Goal: Transaction & Acquisition: Purchase product/service

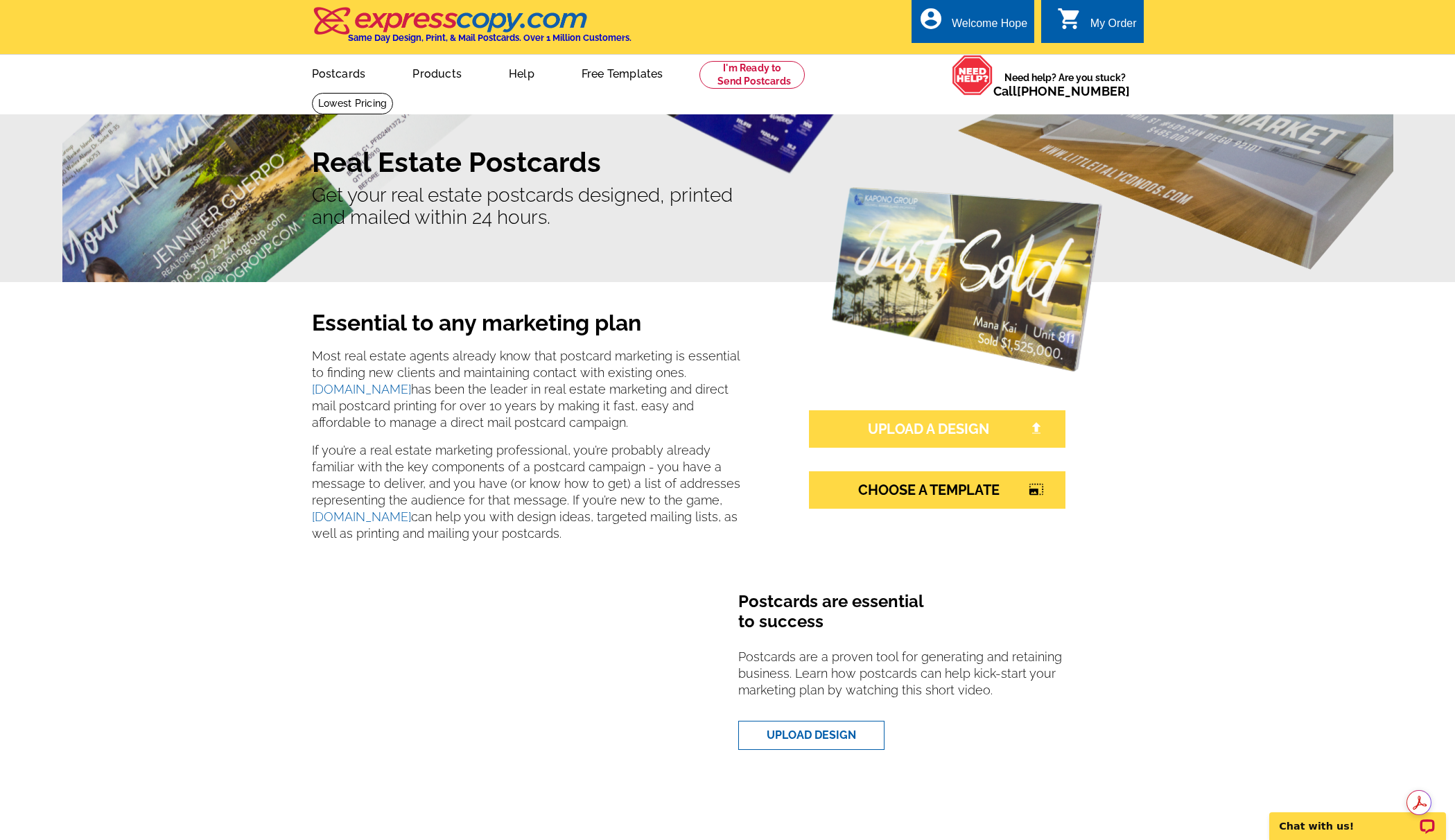
click at [904, 433] on link "UPLOAD A DESIGN" at bounding box center [937, 429] width 257 height 37
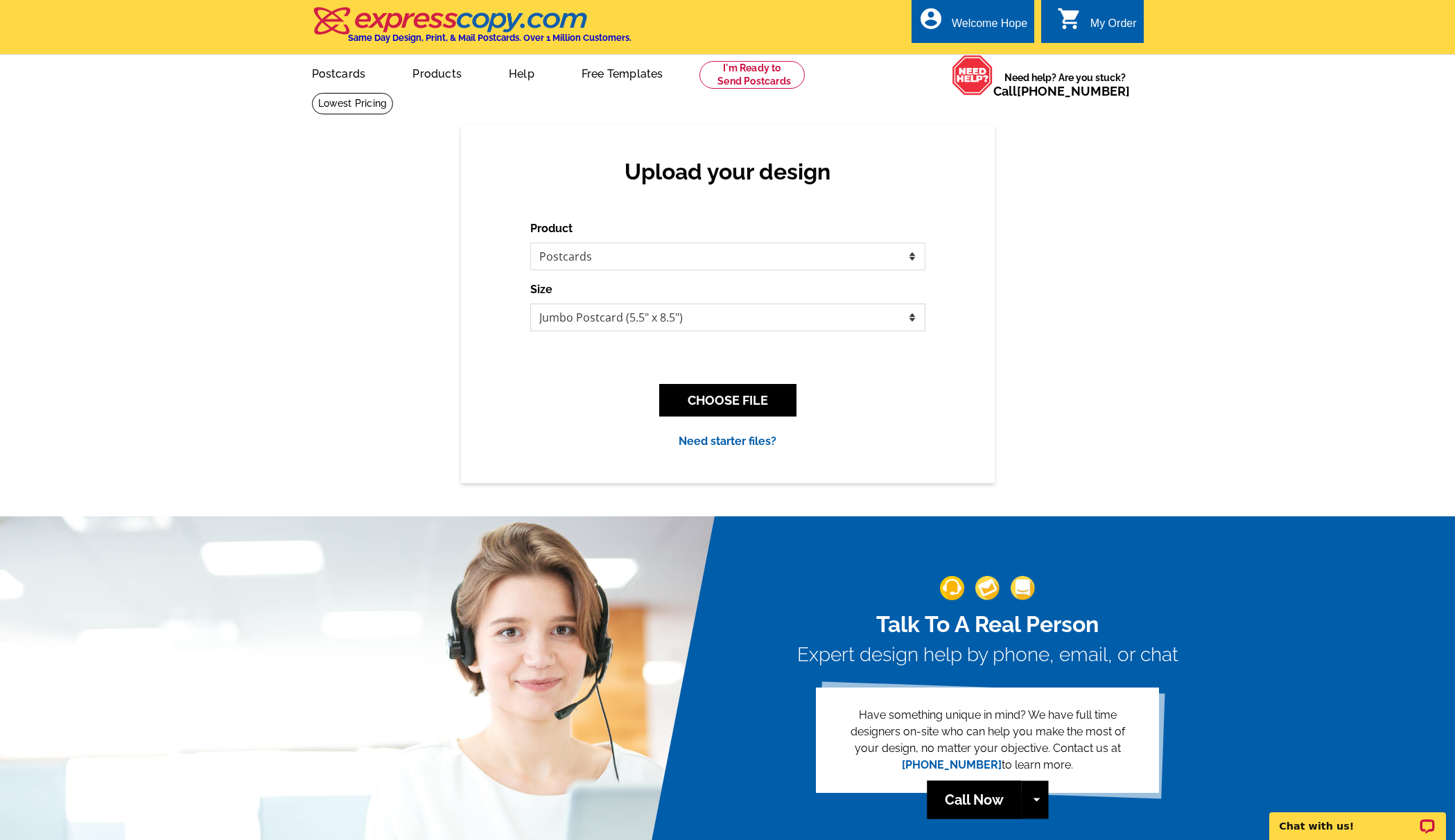
click at [585, 313] on select "Jumbo Postcard (5.5" x 8.5") Regular Postcard (4.25" x 5.6") Panoramic Postcard…" at bounding box center [728, 317] width 395 height 27
select select "1"
click at [721, 400] on button "CHOOSE FILE" at bounding box center [727, 400] width 137 height 32
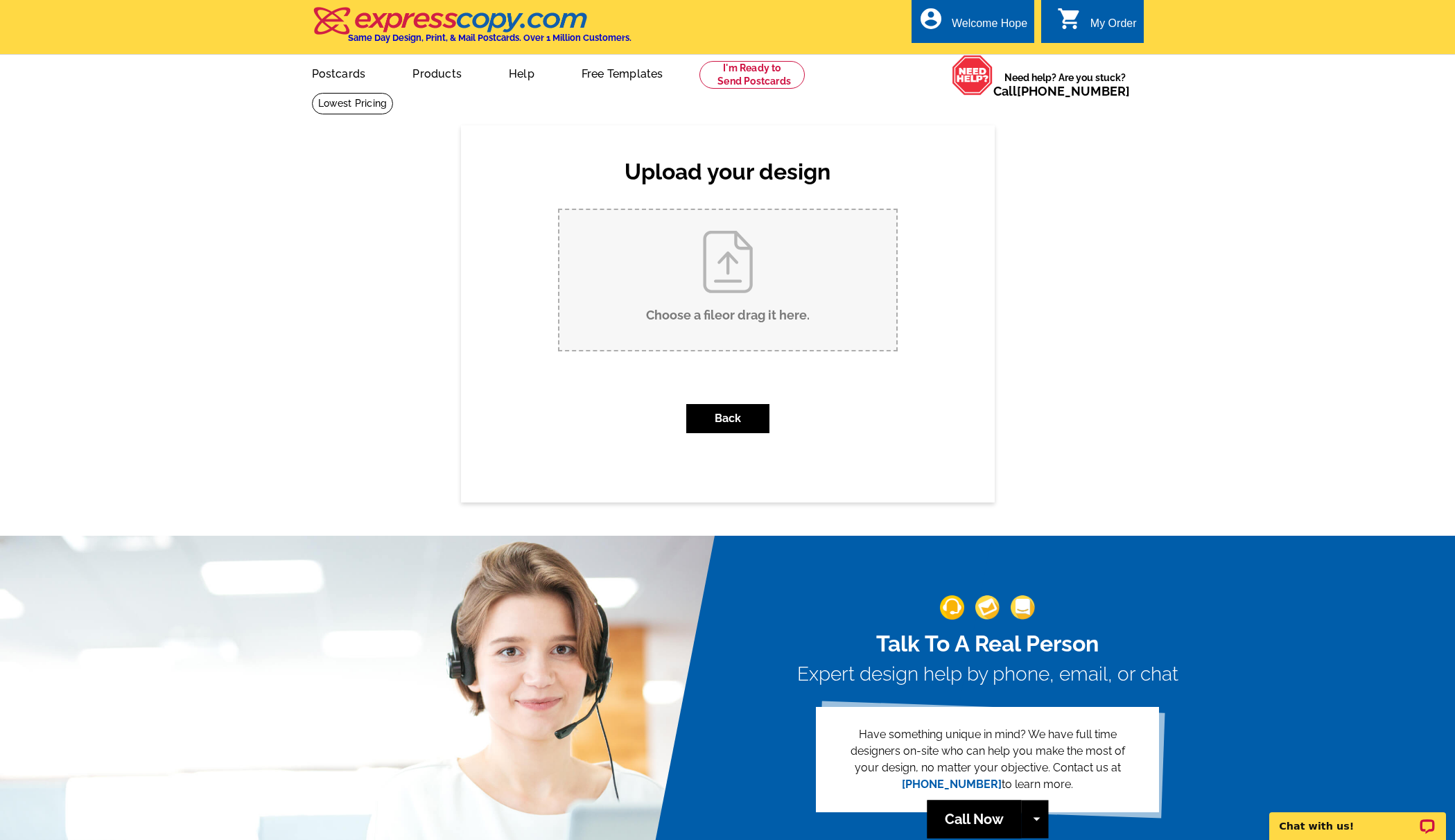
click at [707, 290] on input "Choose a file or drag it here ." at bounding box center [728, 280] width 336 height 140
type input "C:\fakepath\NCrossBridges_stan-chandler_postcard.pdf"
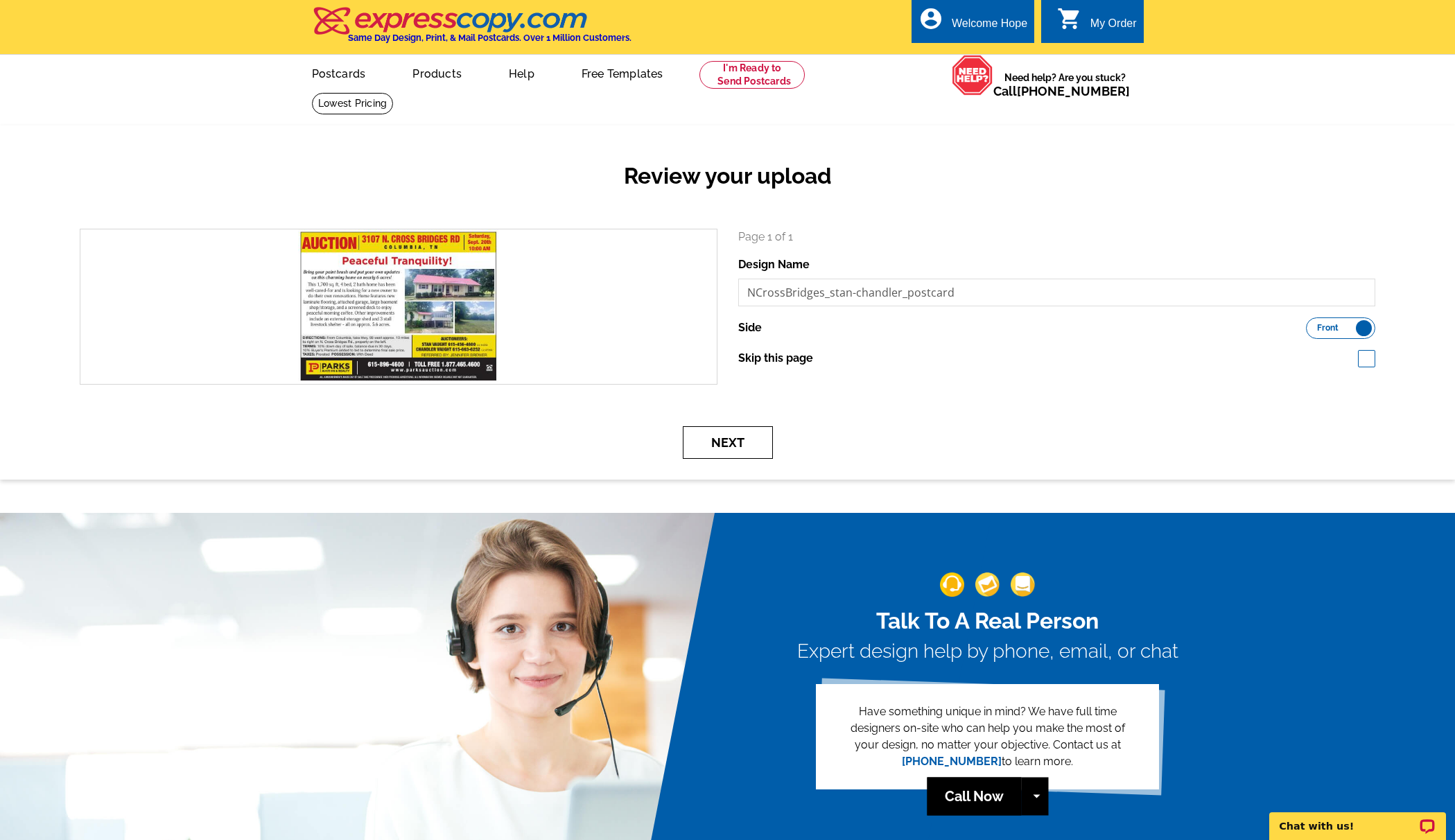
drag, startPoint x: 760, startPoint y: 444, endPoint x: 775, endPoint y: 444, distance: 15.0
click at [760, 444] on button "Next" at bounding box center [728, 442] width 90 height 32
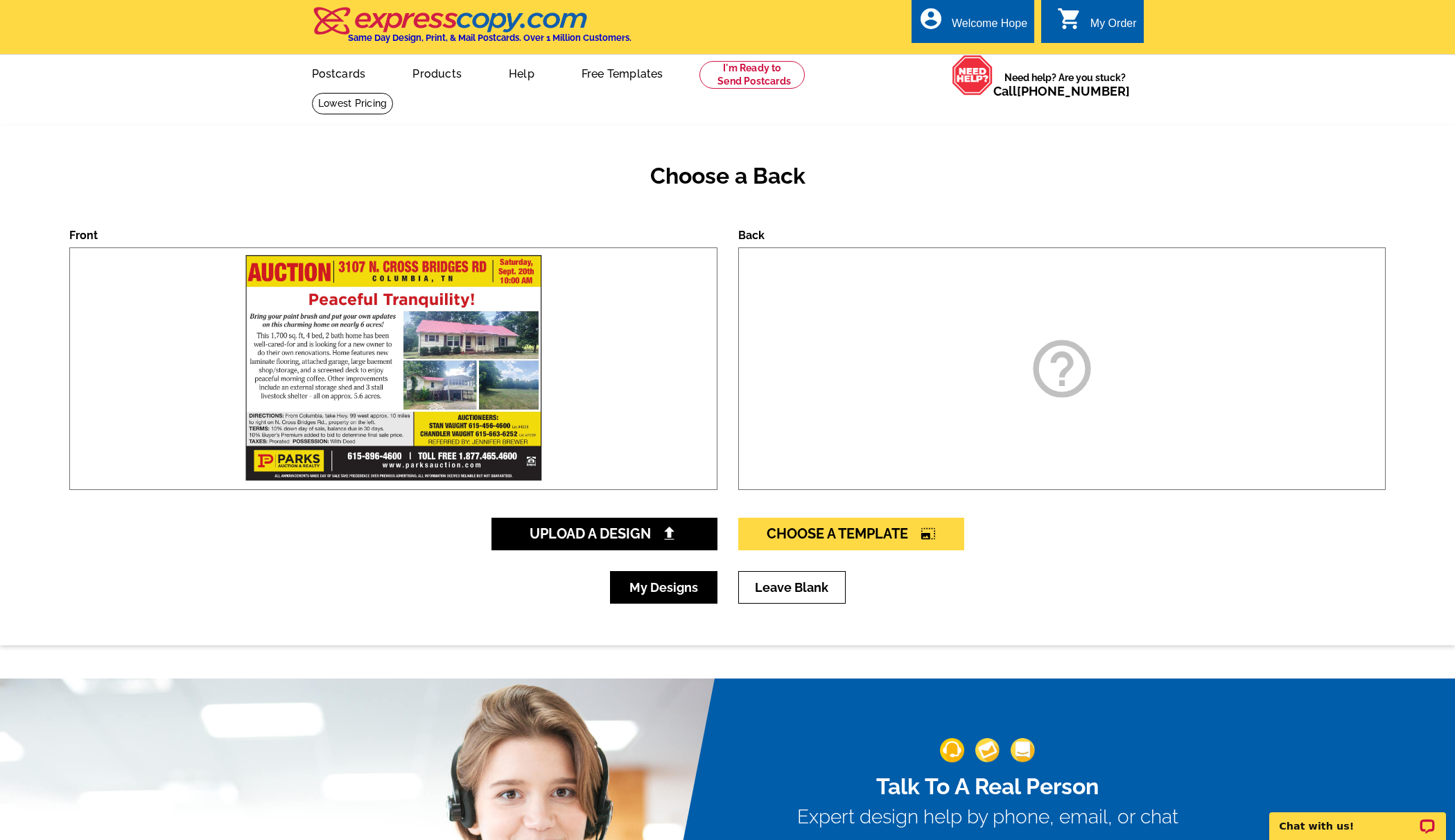
click at [673, 590] on link "My Designs" at bounding box center [663, 587] width 107 height 32
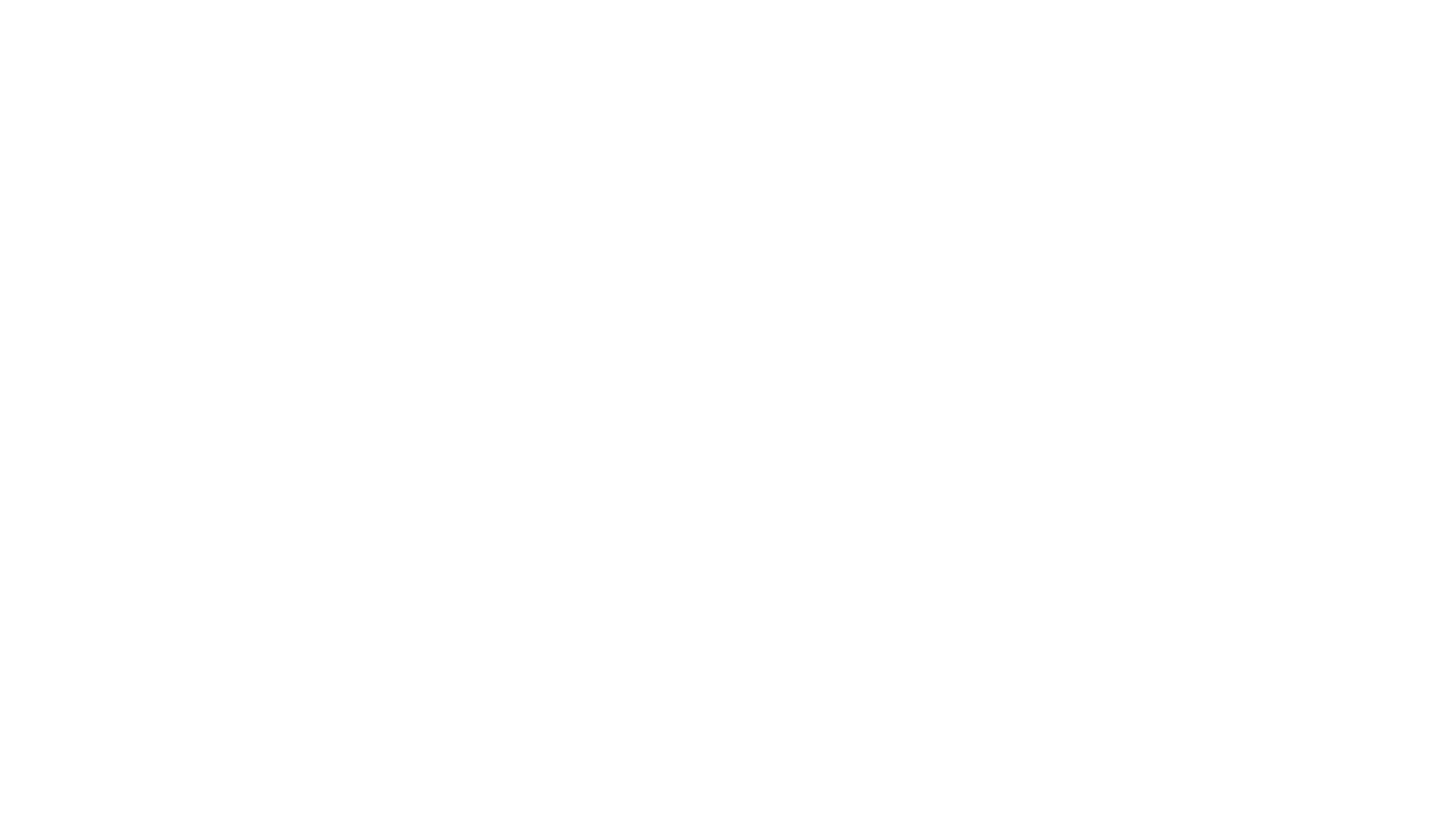
select select "1"
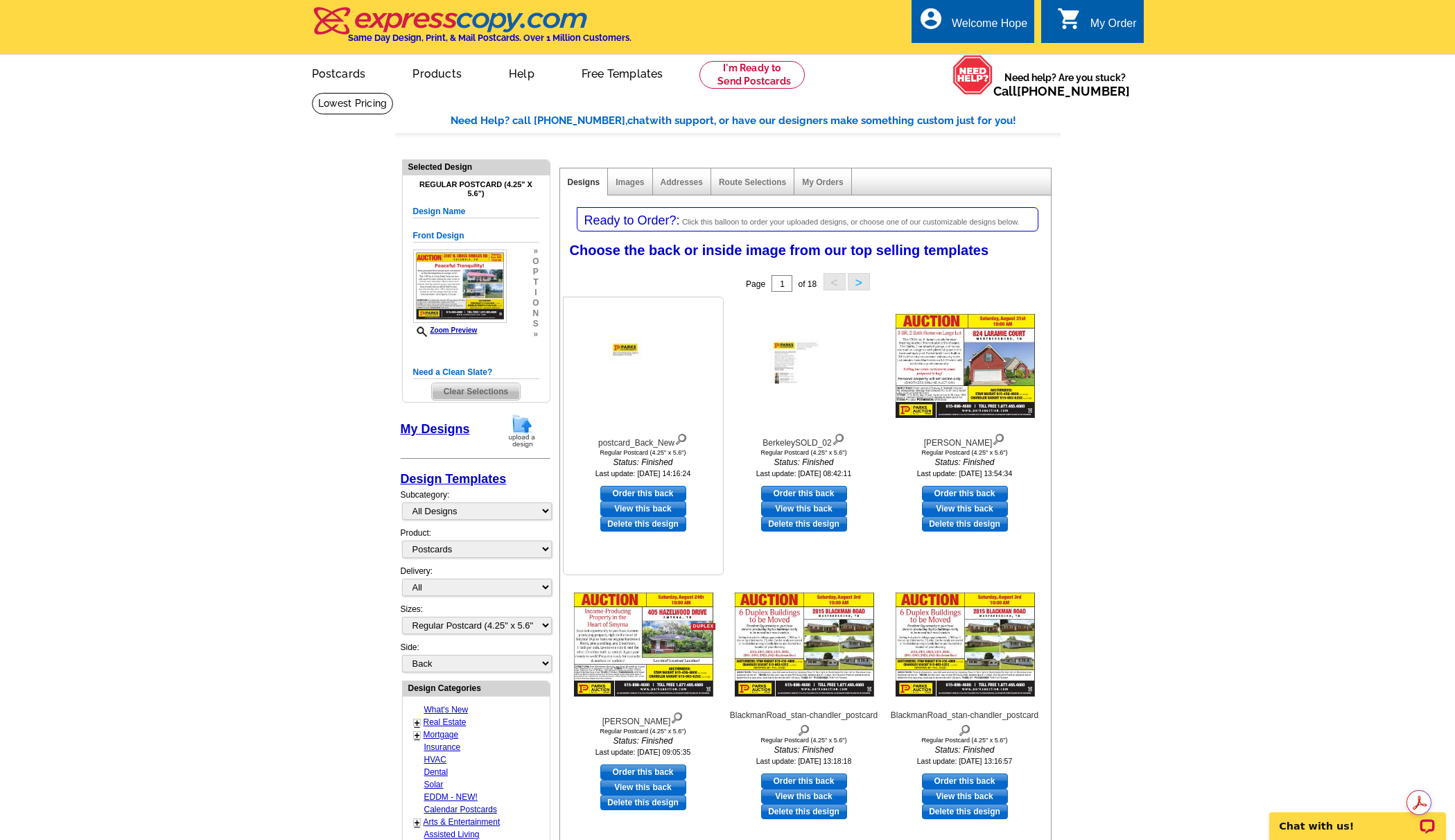
click at [655, 492] on link "Order this back" at bounding box center [643, 493] width 86 height 15
select select "front"
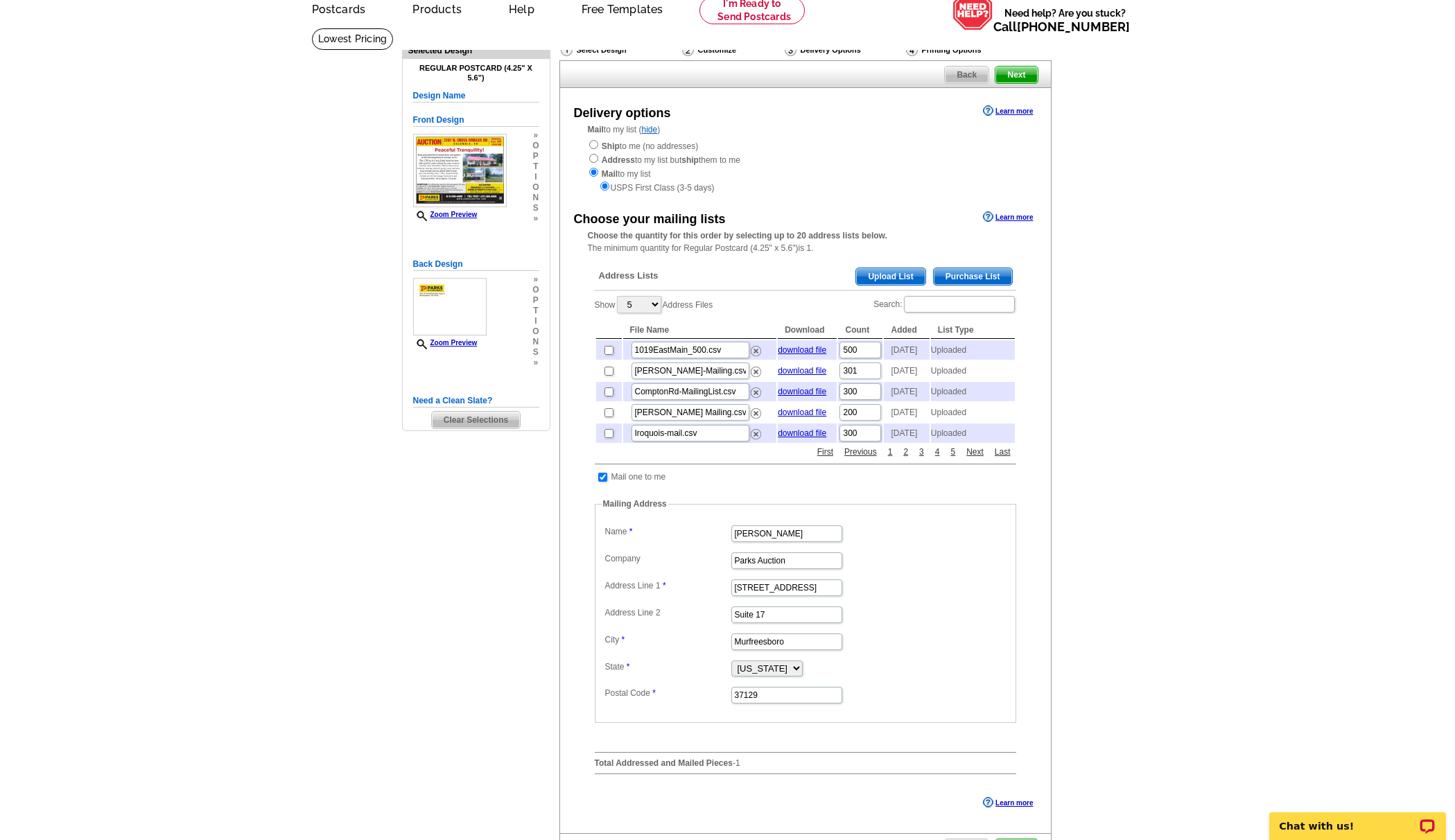
scroll to position [67, 0]
click at [601, 480] on input "checkbox" at bounding box center [602, 475] width 9 height 9
checkbox input "false"
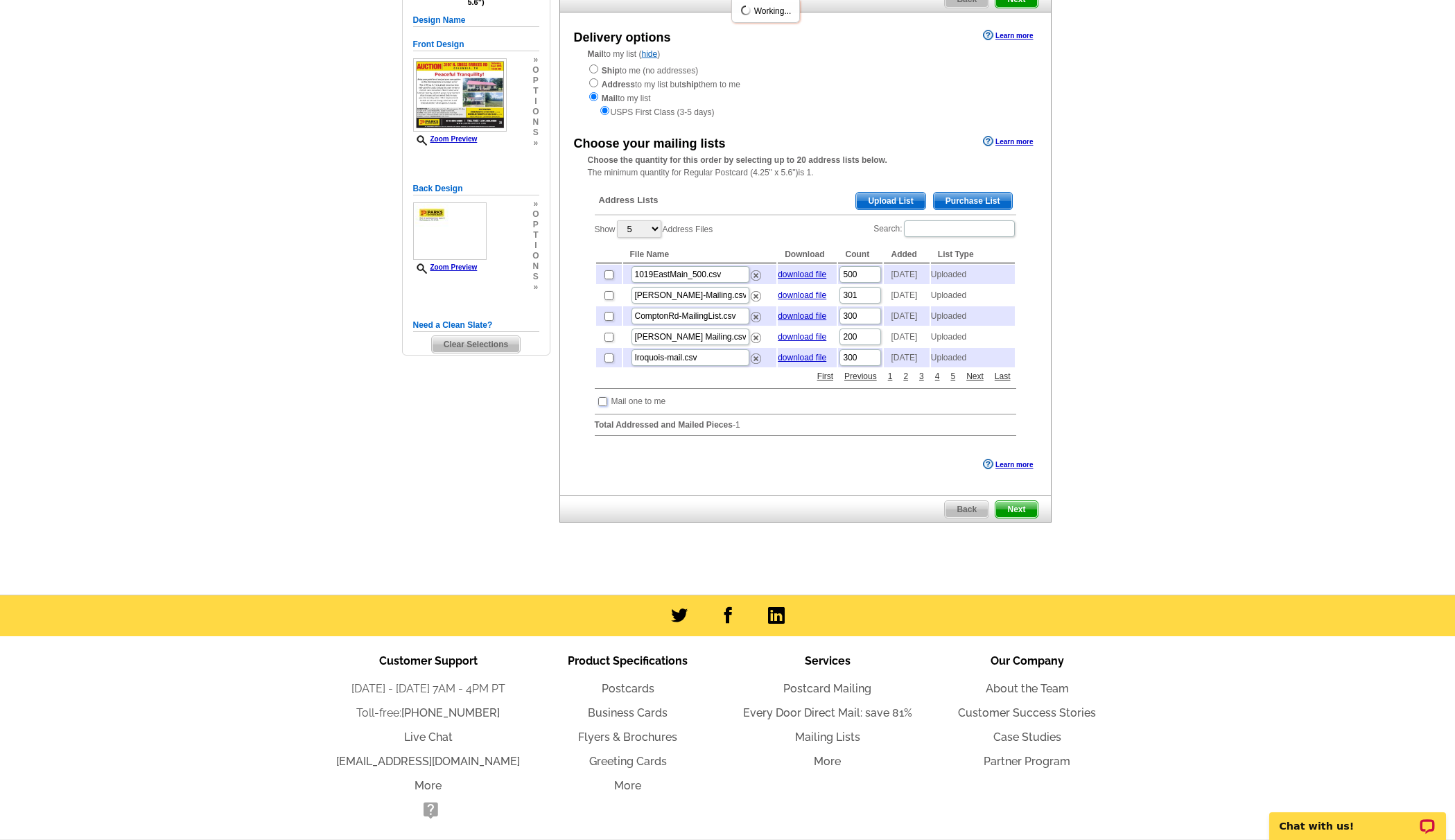
scroll to position [186, 0]
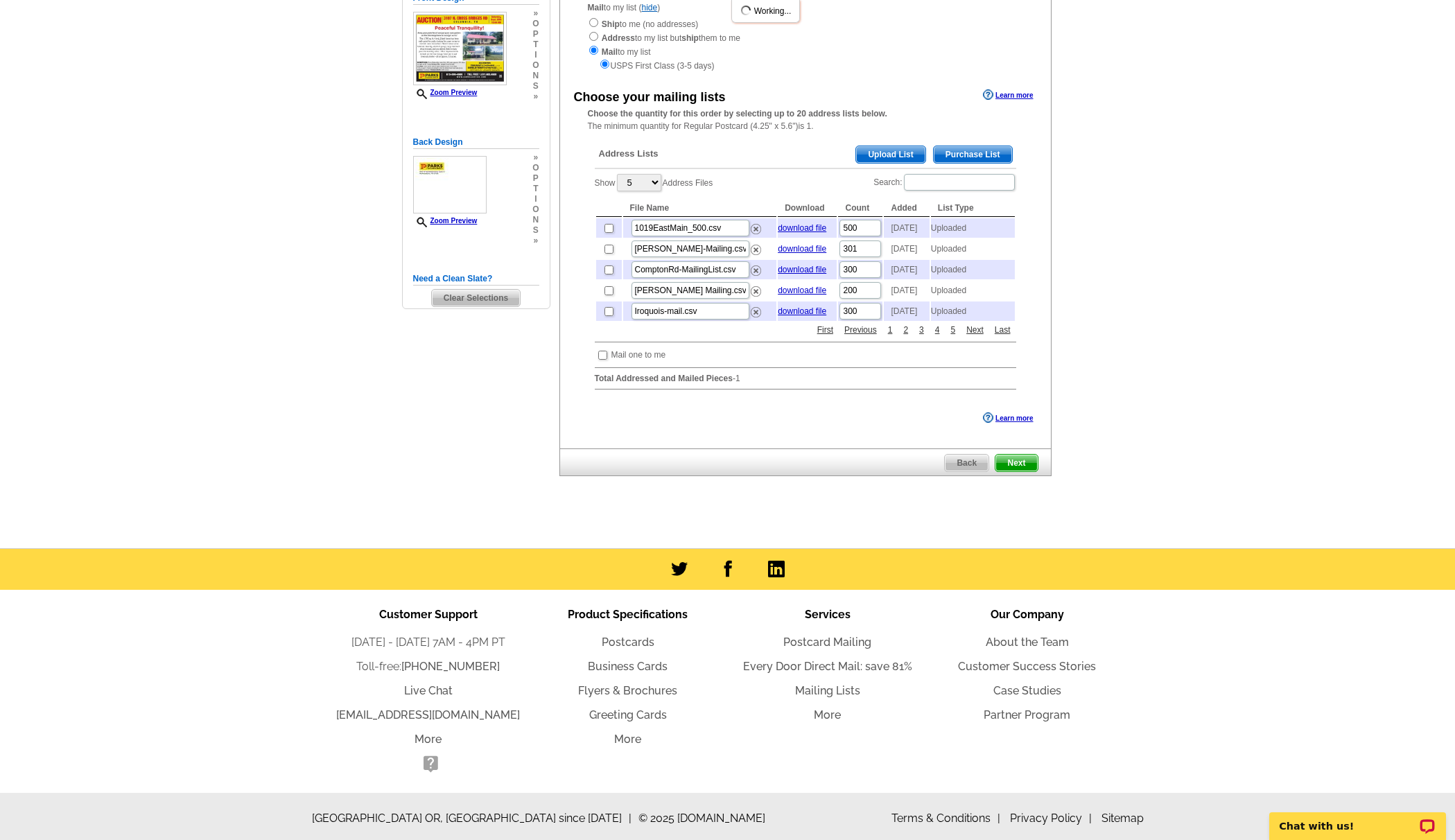
click at [890, 155] on span "Upload List" at bounding box center [890, 155] width 68 height 17
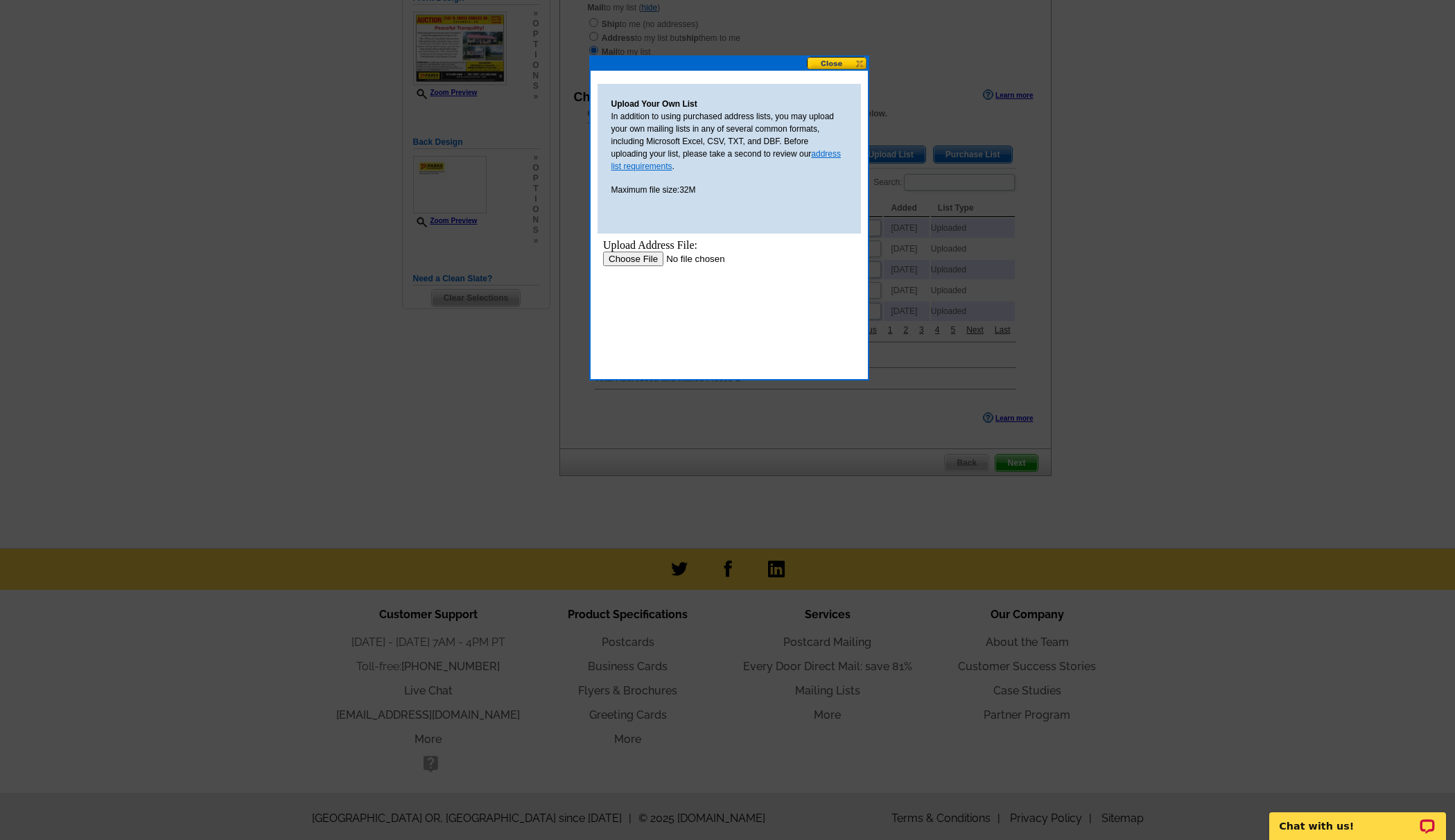
scroll to position [0, 0]
click at [643, 260] on input "file" at bounding box center [690, 258] width 176 height 14
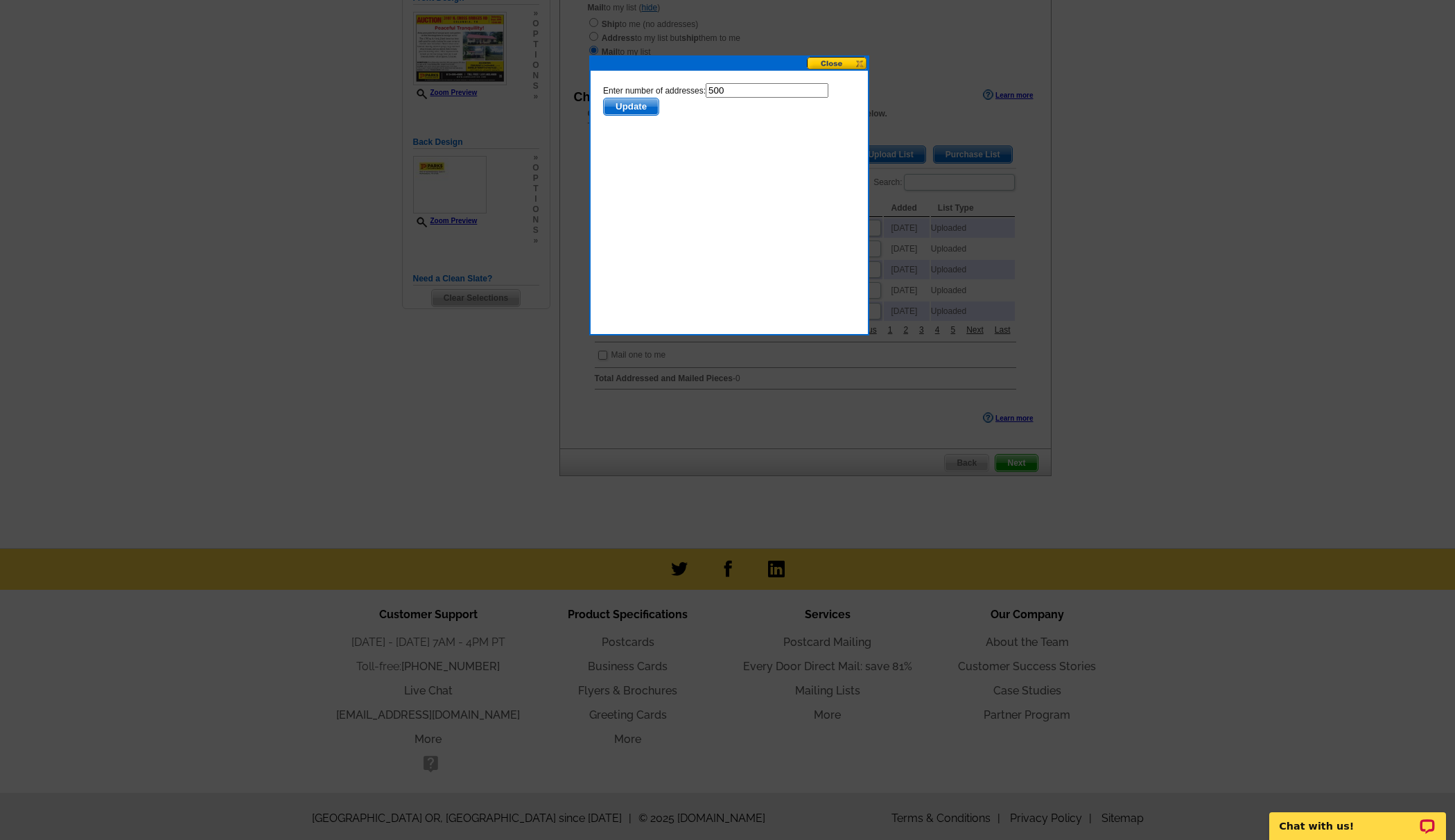
click at [647, 106] on span "Update" at bounding box center [630, 107] width 55 height 17
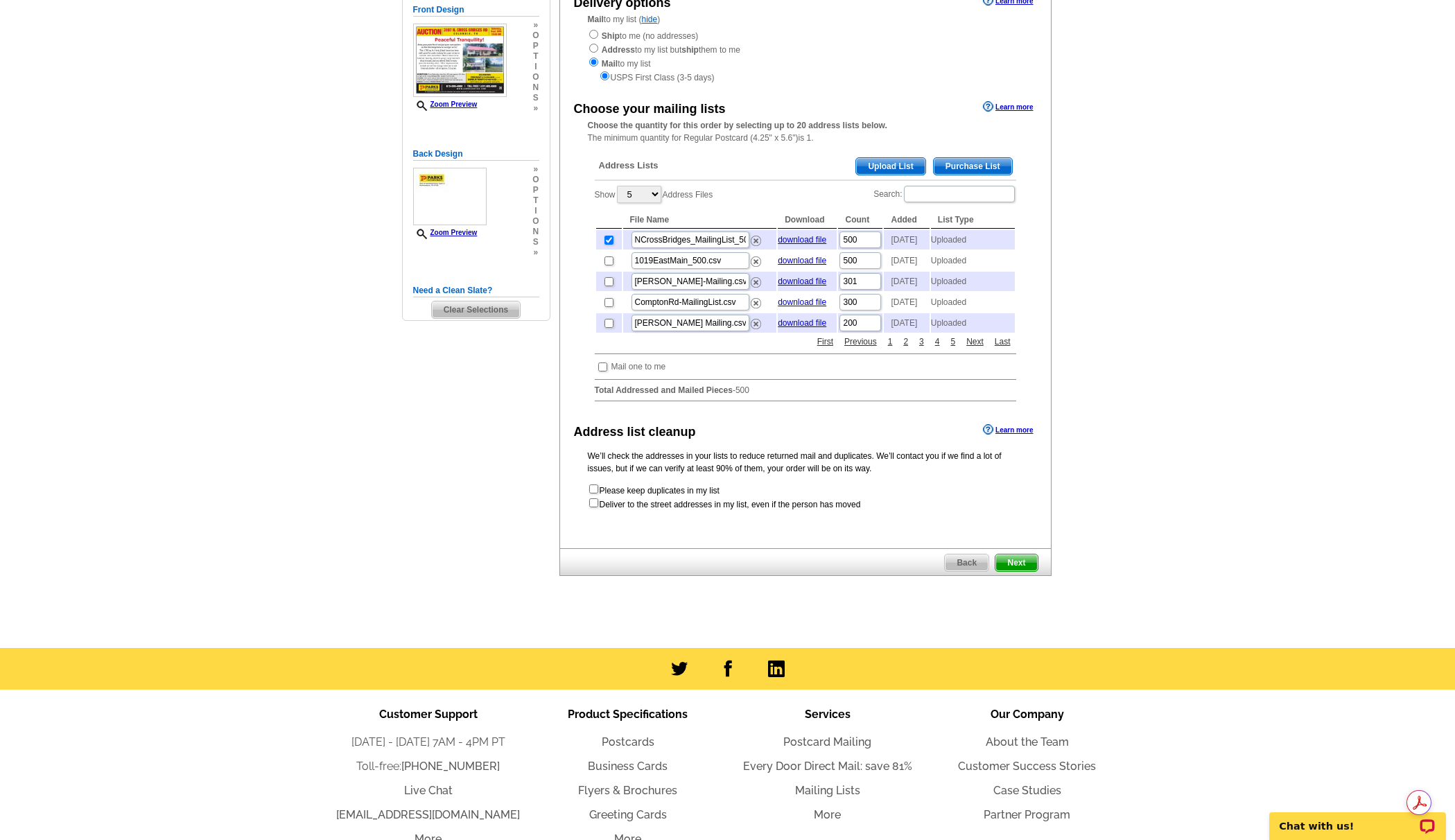
click at [1014, 571] on span "Next" at bounding box center [1016, 563] width 42 height 17
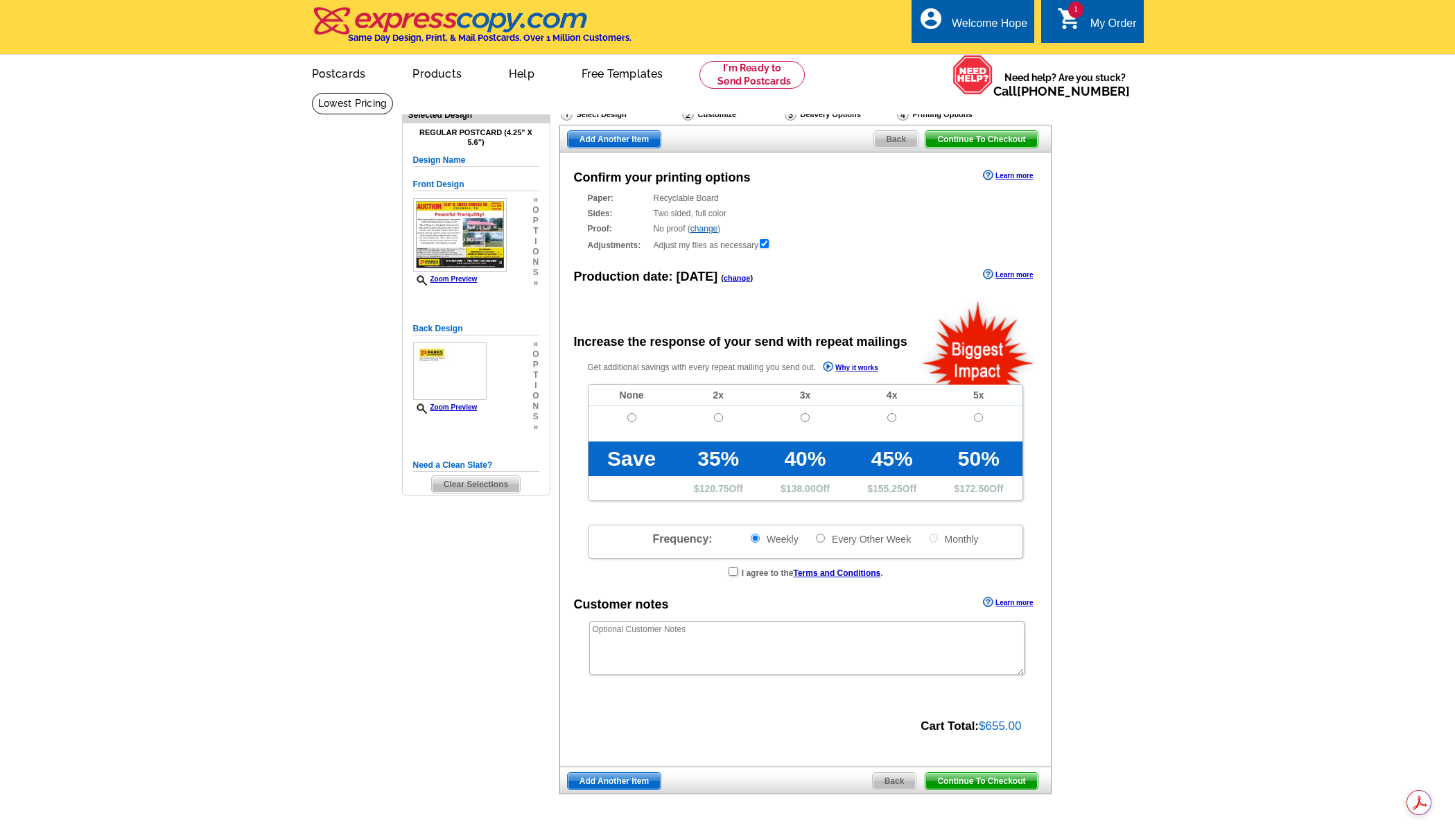
radio input "false"
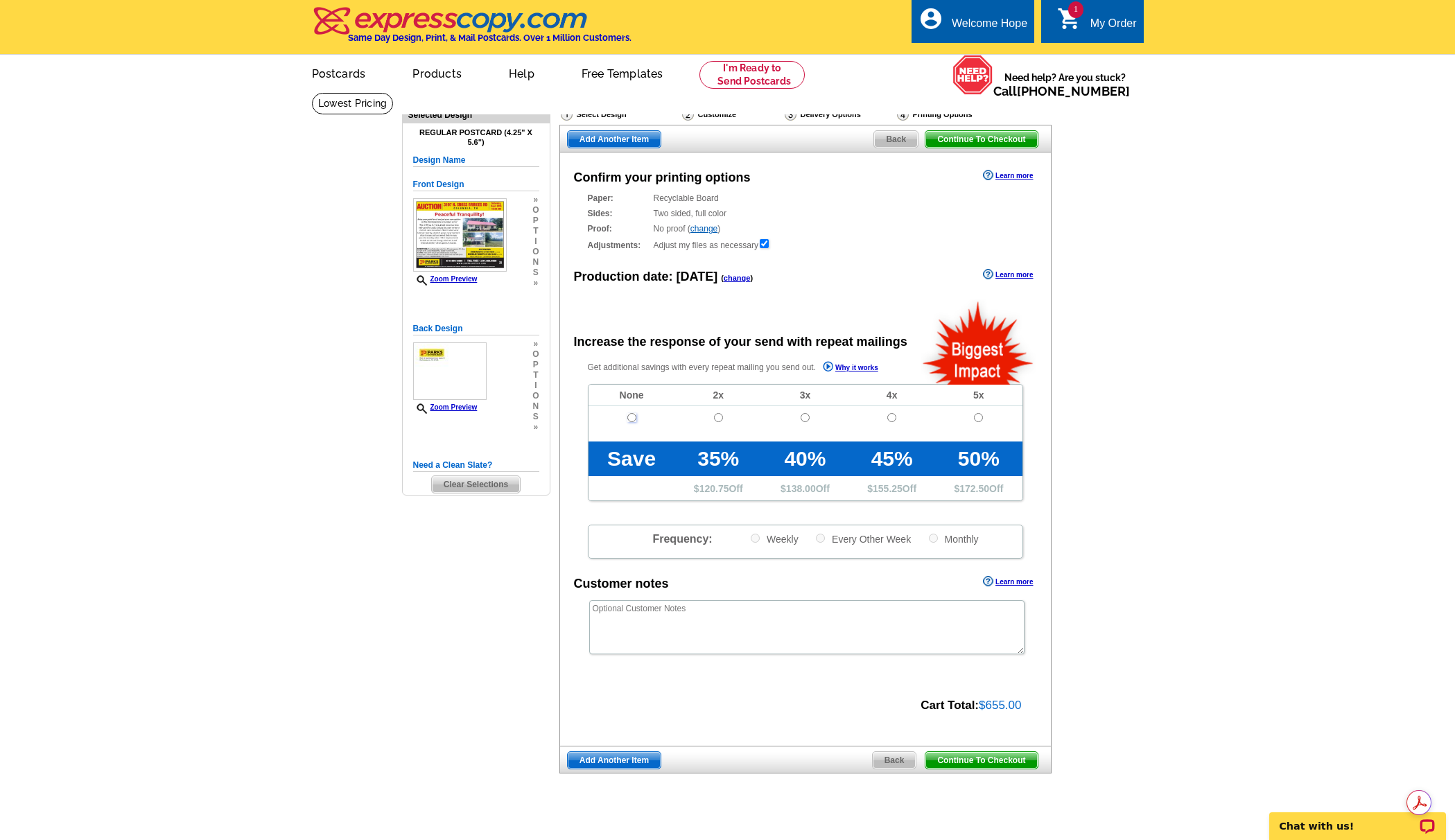
drag, startPoint x: 629, startPoint y: 414, endPoint x: 665, endPoint y: 436, distance: 42.2
click at [630, 414] on input "radio" at bounding box center [631, 417] width 9 height 9
radio input "true"
click at [978, 760] on span "Continue To Checkout" at bounding box center [981, 760] width 112 height 17
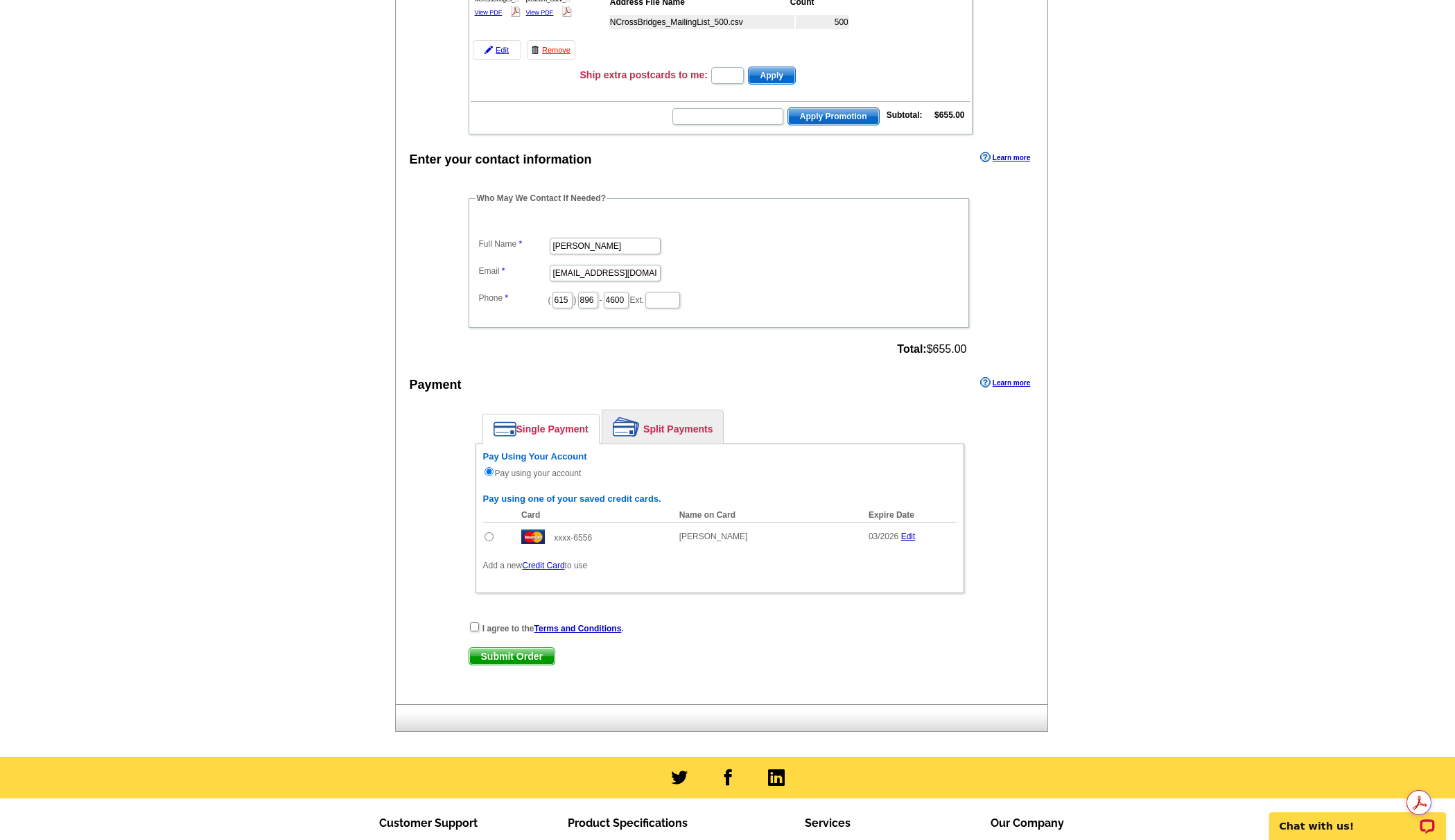
scroll to position [289, 0]
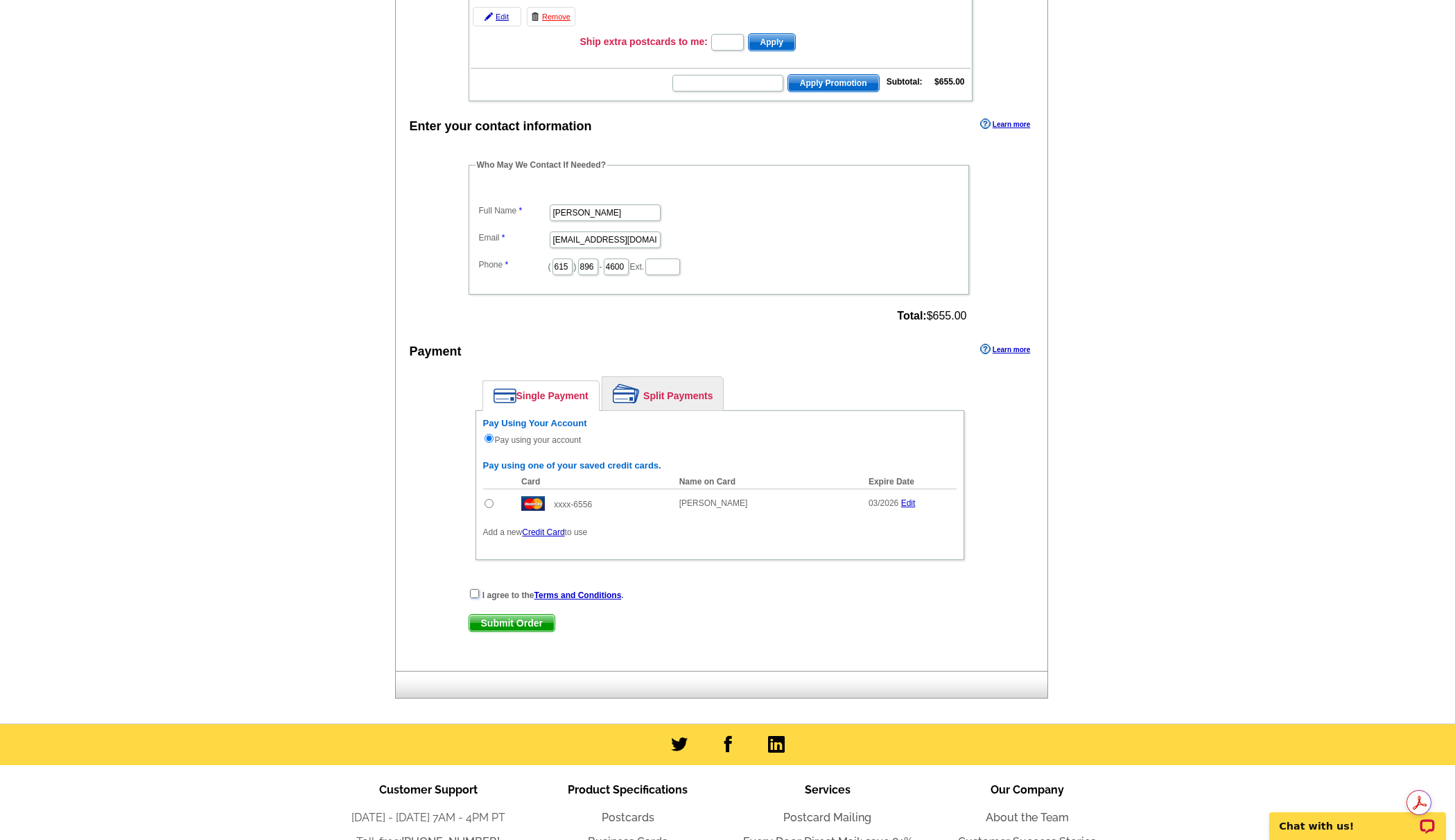
click at [471, 592] on input "checkbox" at bounding box center [474, 593] width 9 height 9
checkbox input "true"
click at [491, 626] on span "Submit Order" at bounding box center [511, 623] width 85 height 17
